Goal: Register for event/course: Sign up to attend an event or enroll in a course

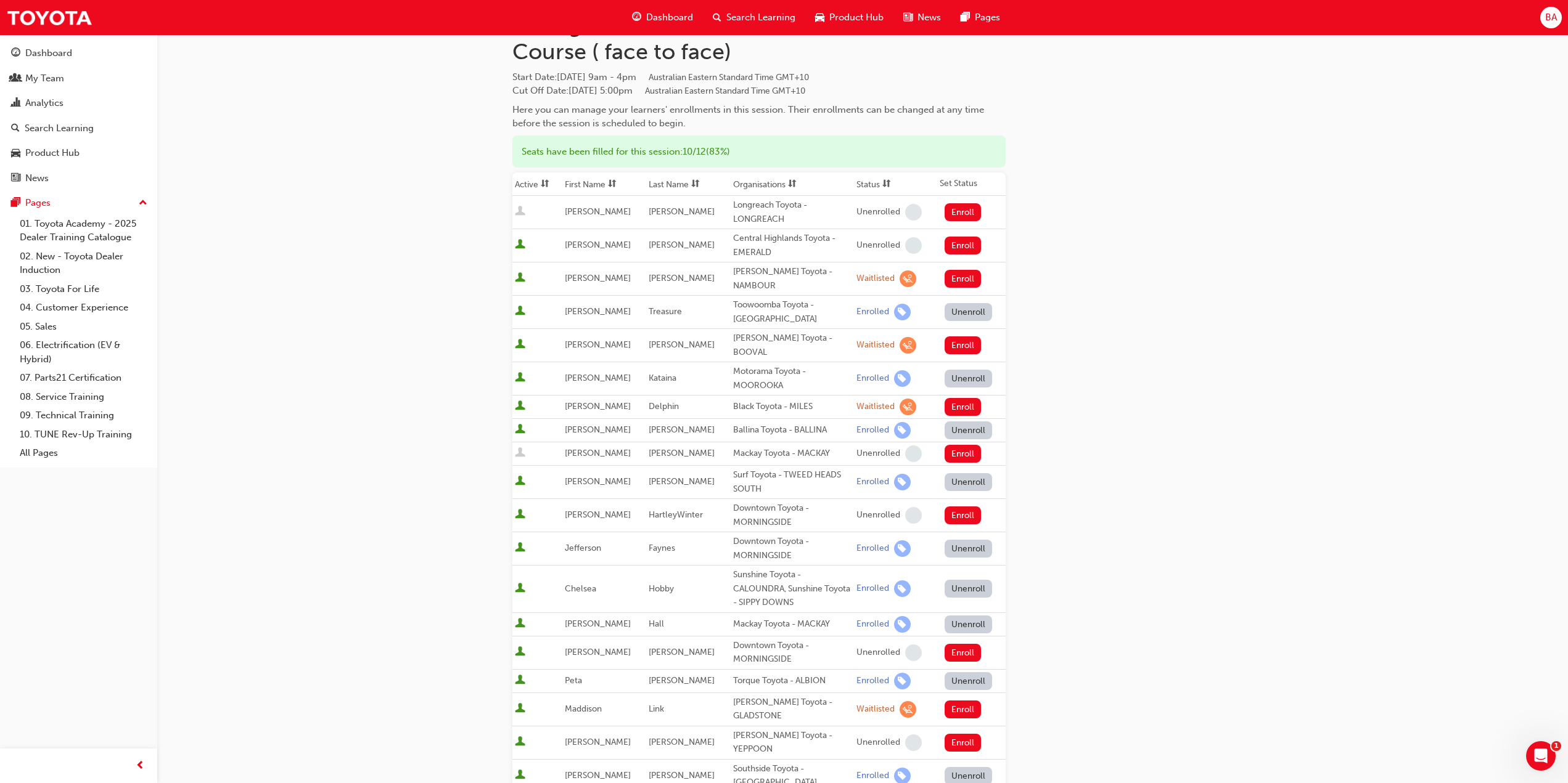
scroll to position [123, 0]
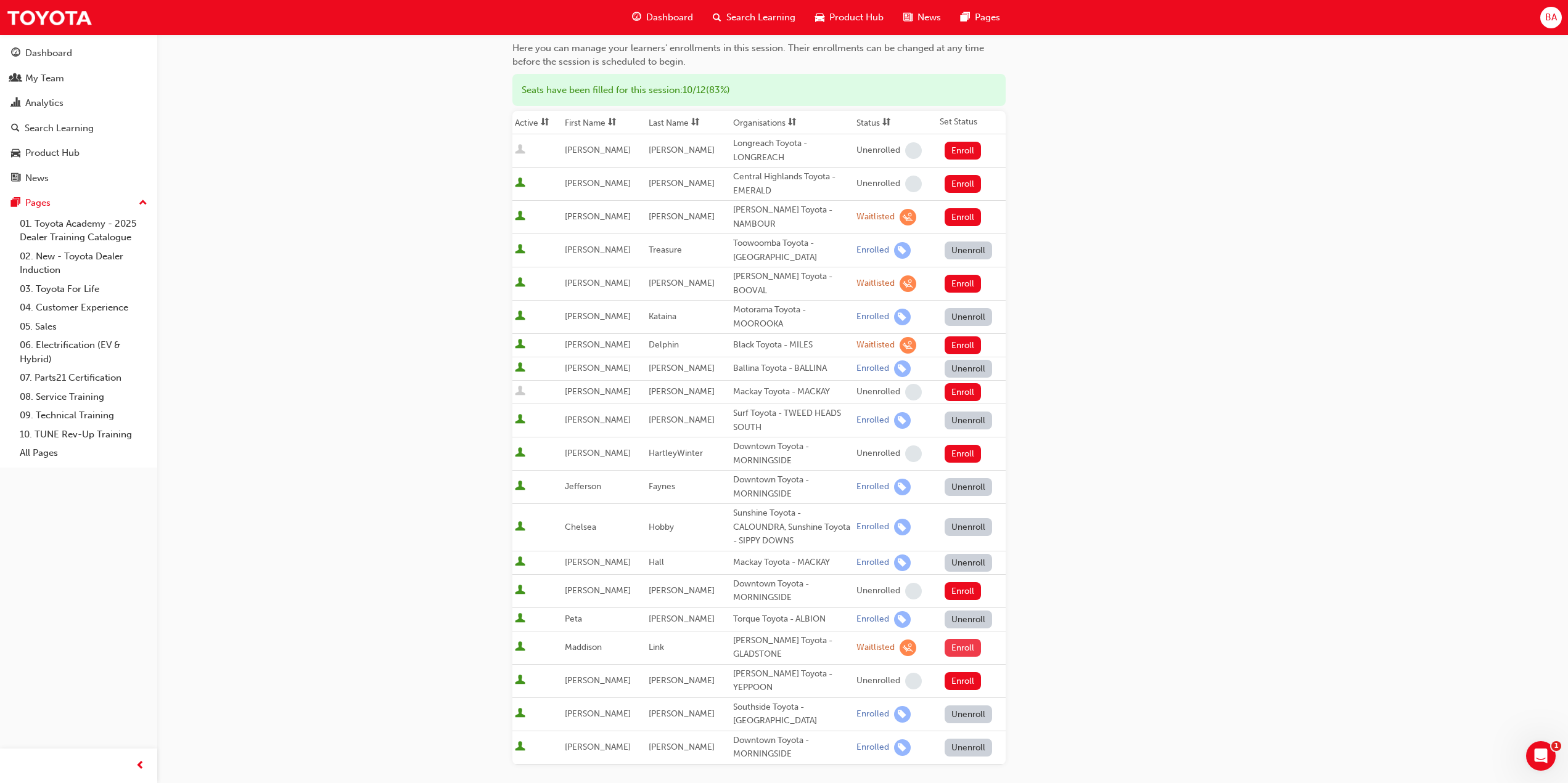
click at [952, 639] on button "Enroll" at bounding box center [963, 648] width 37 height 18
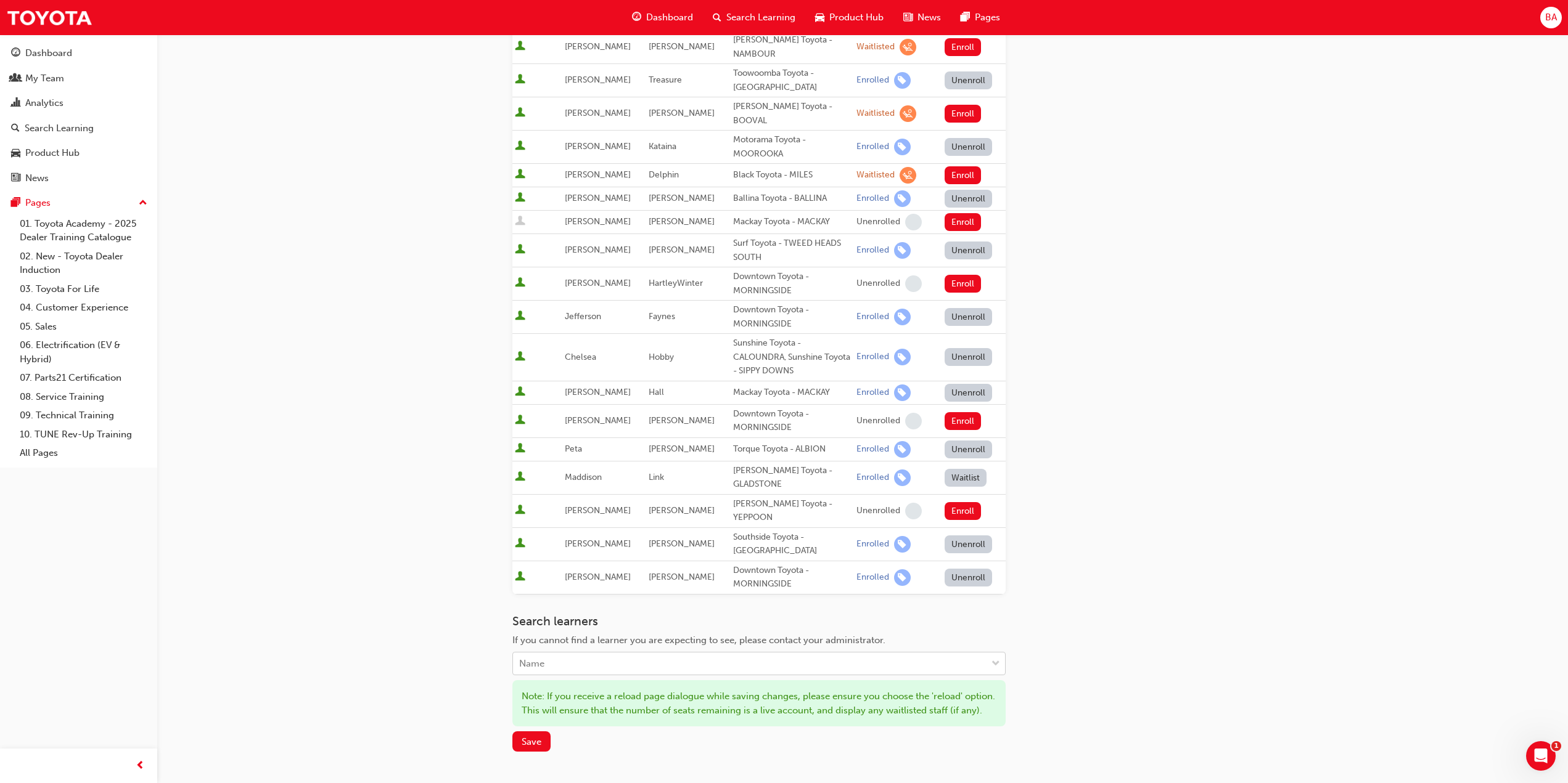
scroll to position [308, 0]
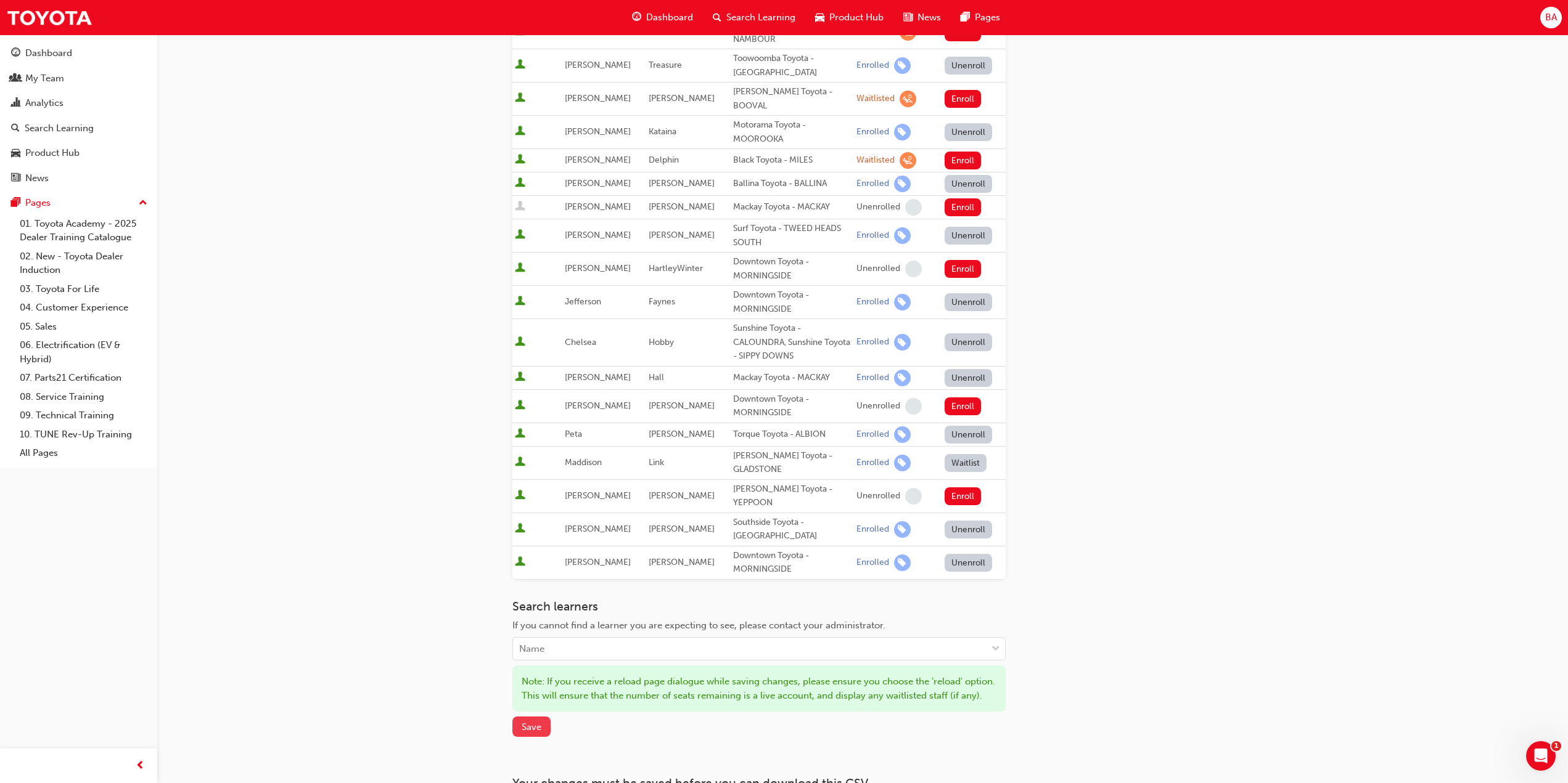
click at [547, 717] on button "Save" at bounding box center [531, 727] width 38 height 20
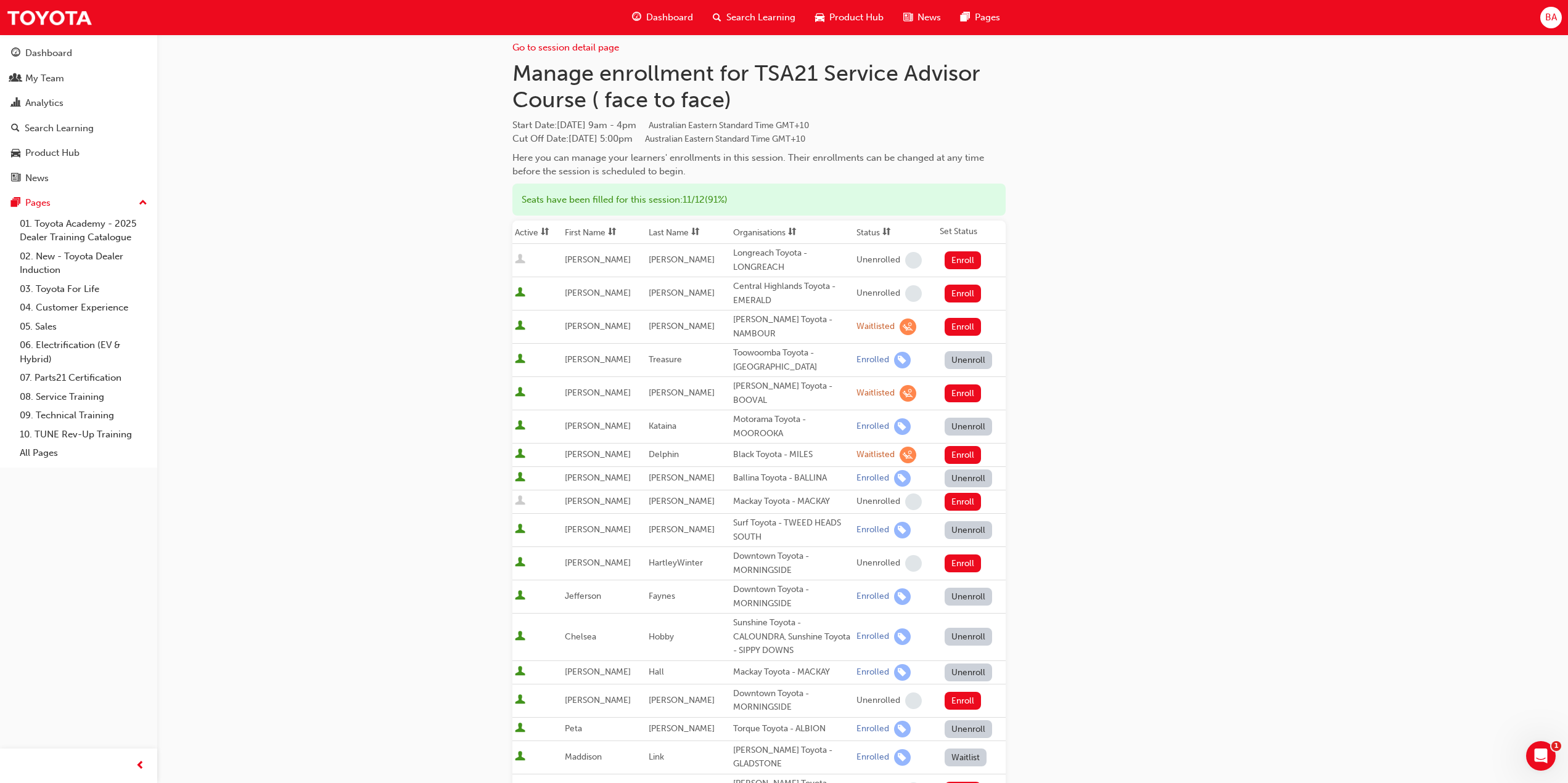
scroll to position [0, 0]
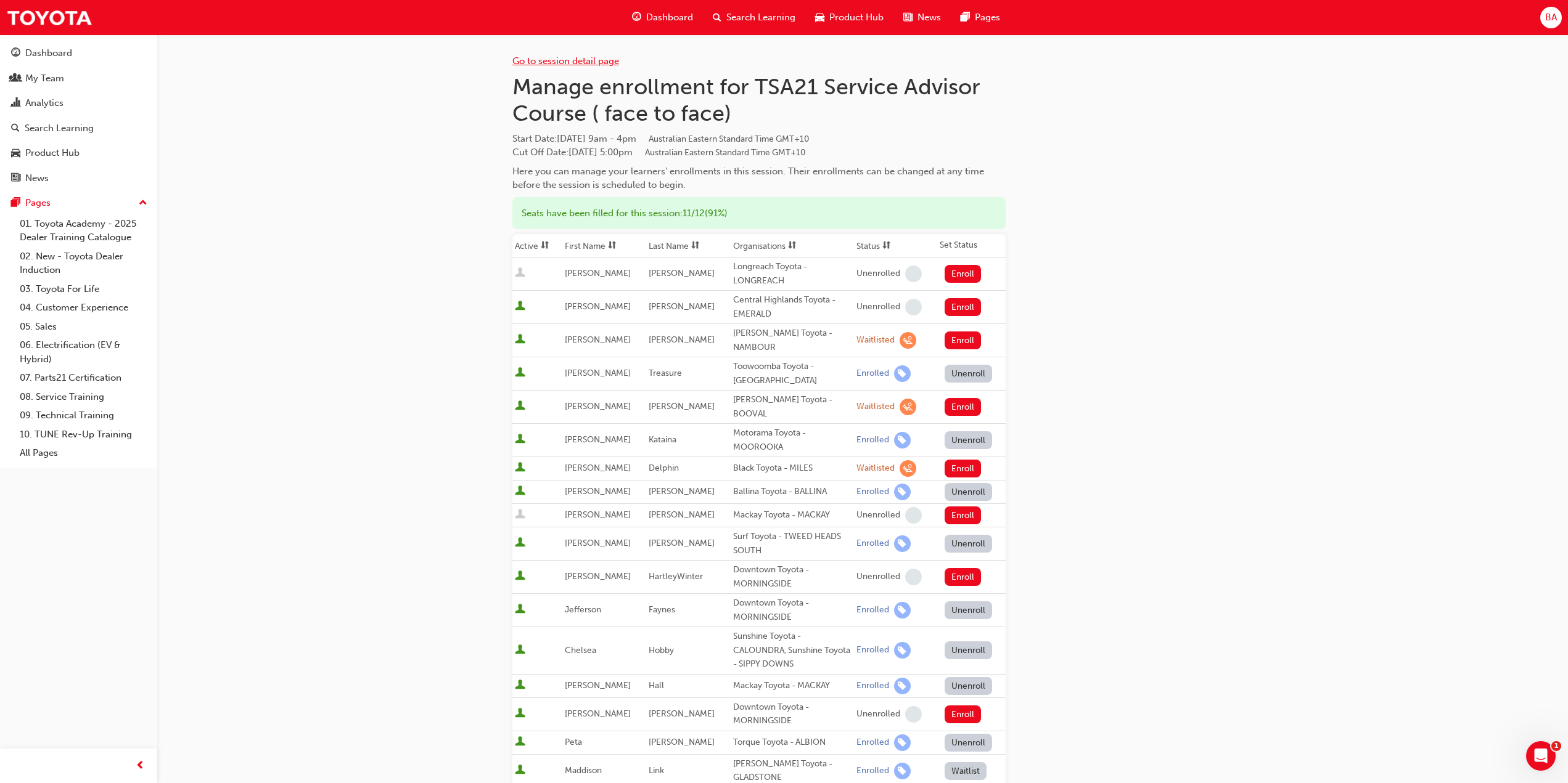
click at [593, 60] on link "Go to session detail page" at bounding box center [566, 61] width 106 height 11
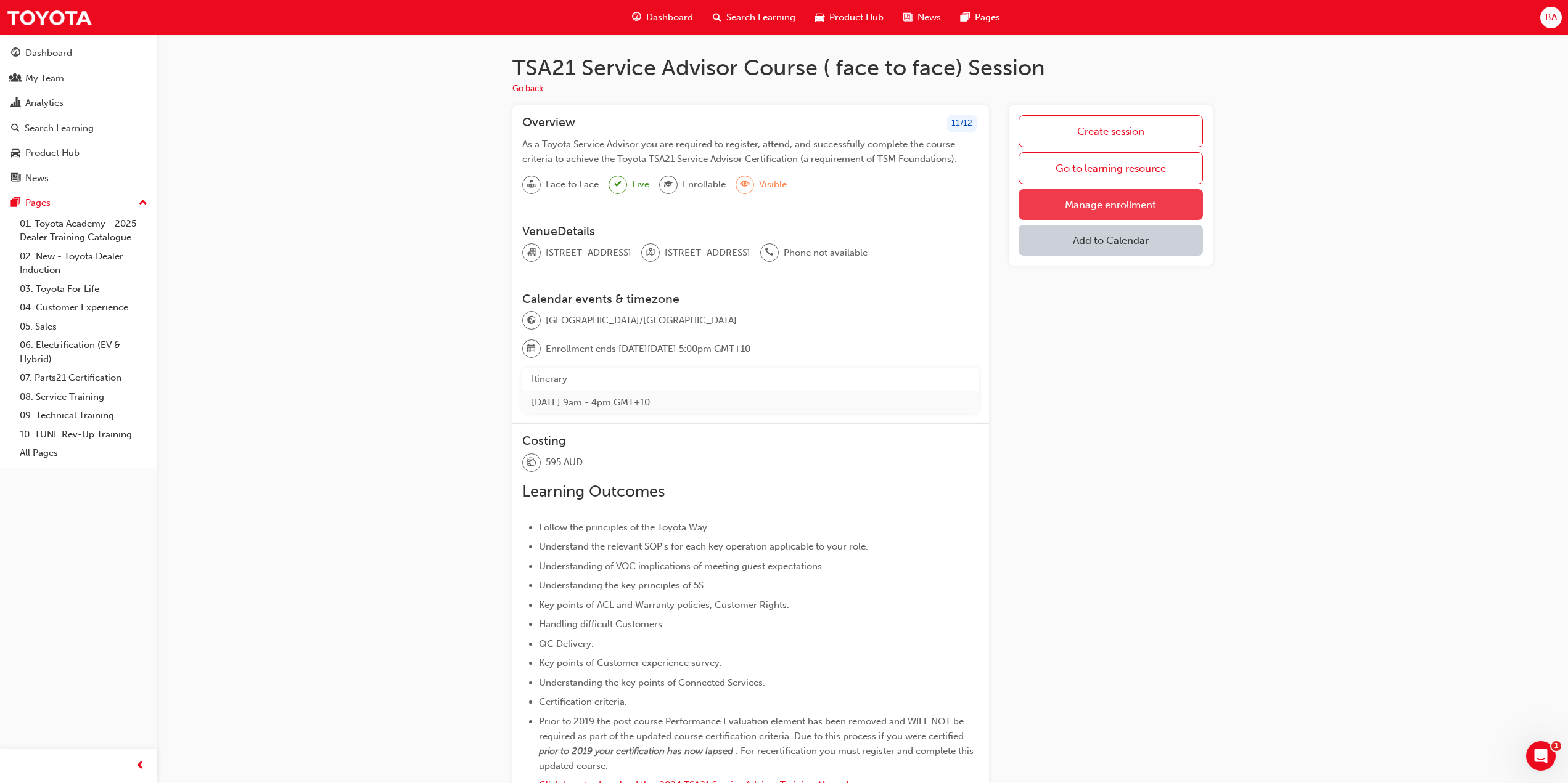
click at [1101, 197] on link "Manage enrollment" at bounding box center [1110, 204] width 184 height 31
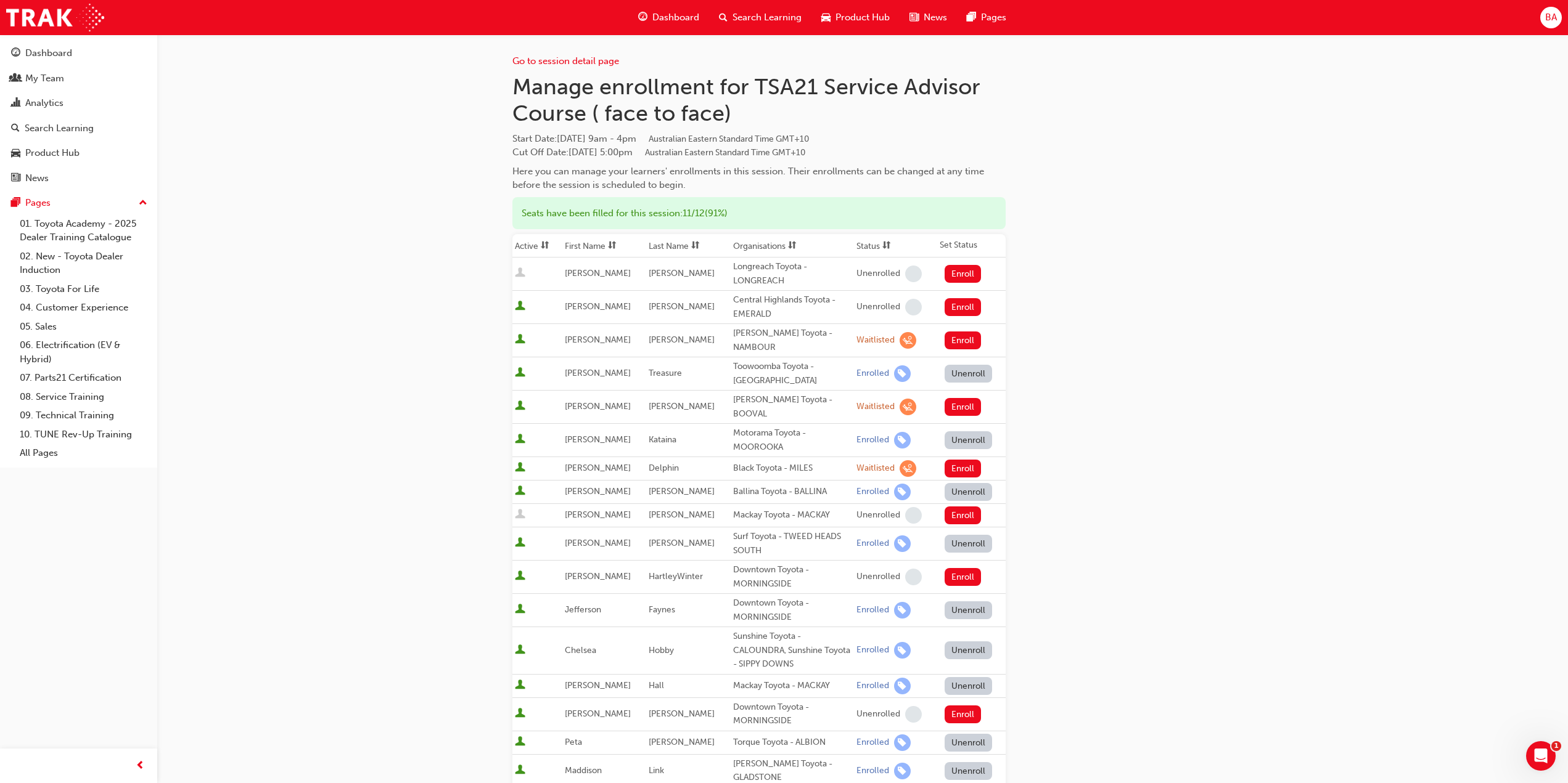
drag, startPoint x: 1151, startPoint y: 225, endPoint x: 1198, endPoint y: 118, distance: 116.9
click at [1151, 223] on div "Go to session detail page Manage enrollment for TSA21 Service Advisor Course ( …" at bounding box center [863, 562] width 700 height 1055
click at [379, 199] on div "Go to session detail page Manage enrollment for TSA21 Service Advisor Course ( …" at bounding box center [784, 580] width 1568 height 1160
